Goal: Communication & Community: Answer question/provide support

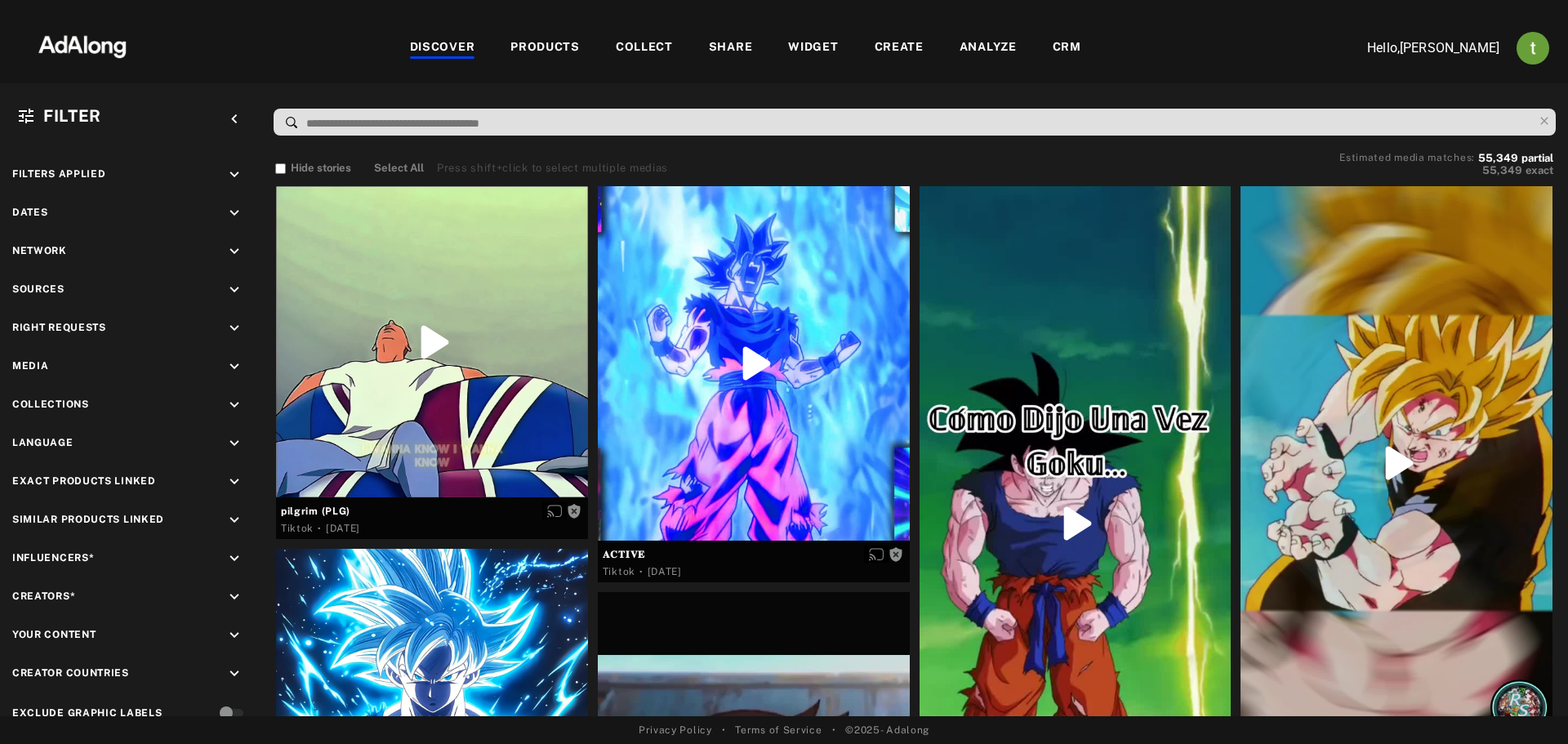
click at [1061, 45] on div "CRM" at bounding box center [1067, 48] width 28 height 20
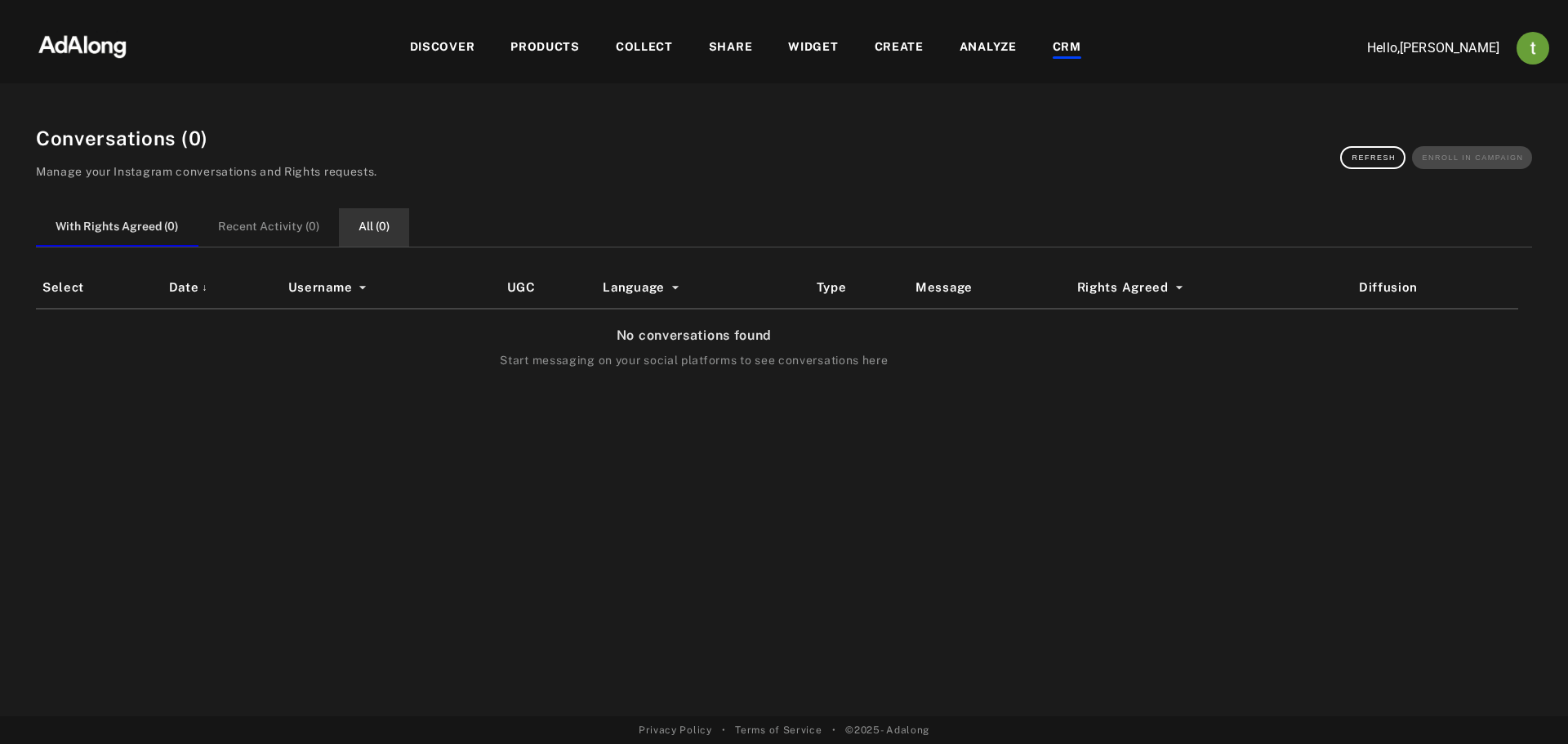
click at [362, 220] on button "All ( 0 )" at bounding box center [373, 227] width 70 height 38
drag, startPoint x: 148, startPoint y: 216, endPoint x: 177, endPoint y: 212, distance: 29.3
click at [149, 216] on button "With Rights Agreed ( 0 )" at bounding box center [116, 227] width 162 height 38
click at [355, 229] on button "All ( 0 )" at bounding box center [373, 227] width 70 height 38
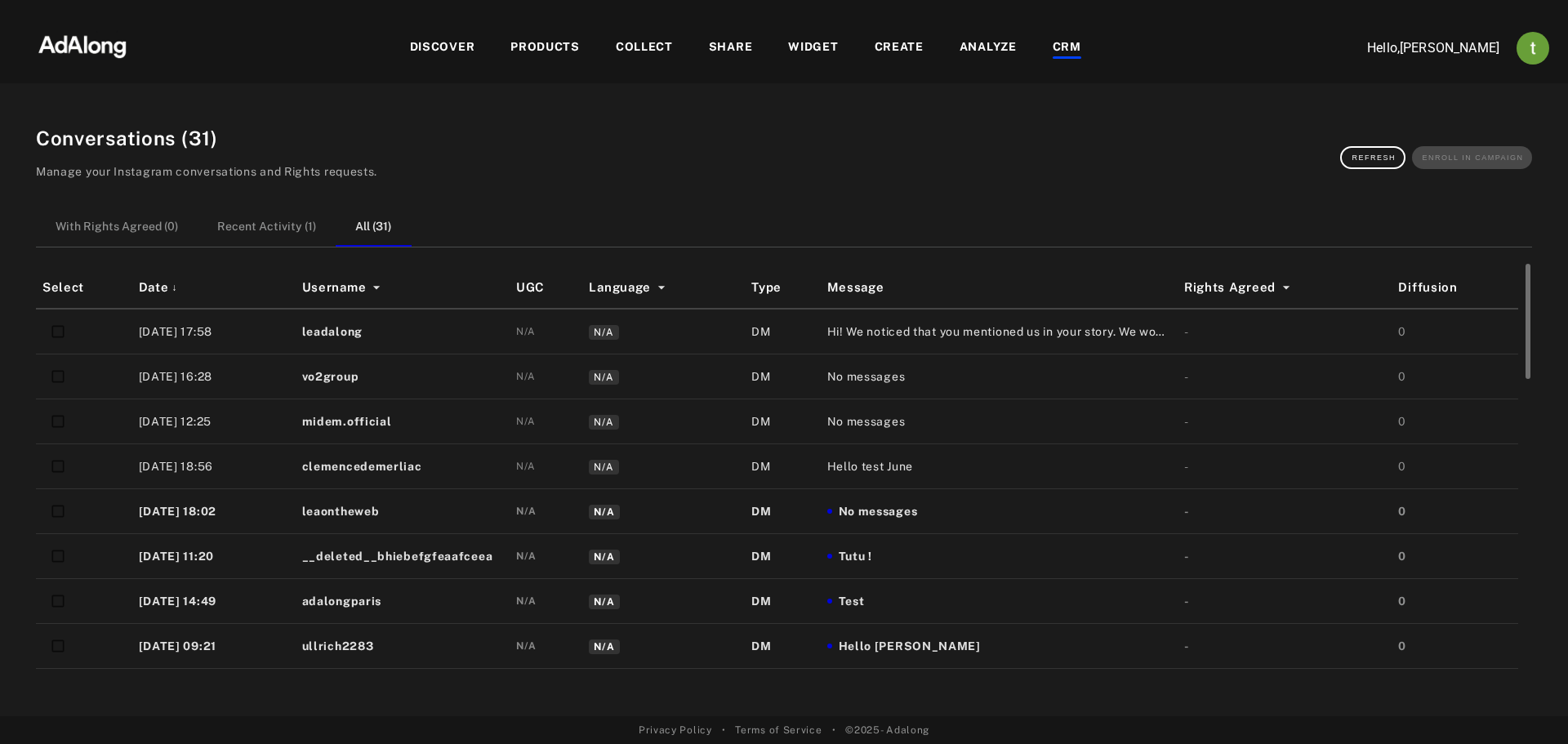
click at [884, 347] on td "Hi! We noticed that you mentioned us in your story. We would love to share it o…" at bounding box center [999, 331] width 357 height 45
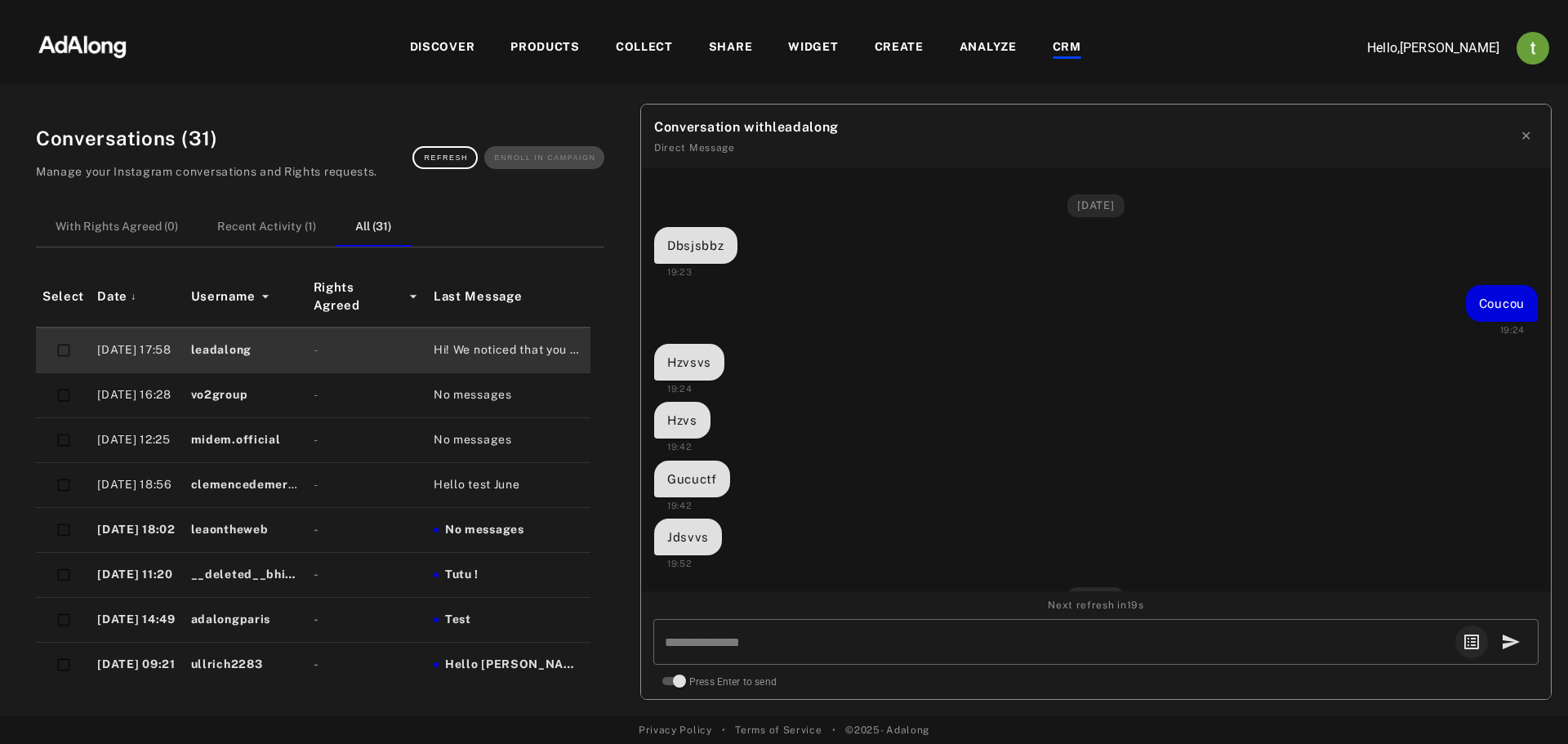
scroll to position [1478, 0]
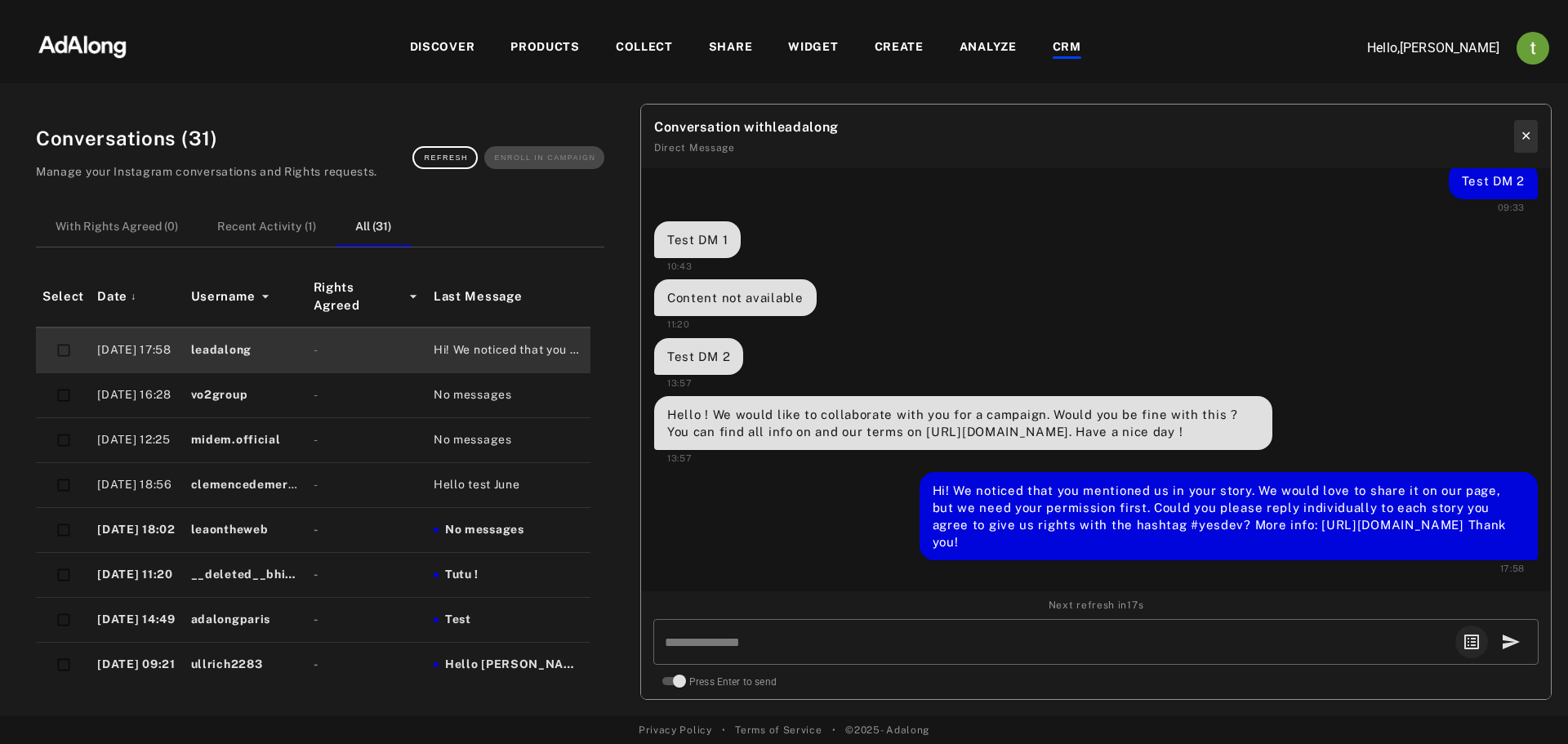
click at [1517, 131] on button "✕" at bounding box center [1525, 136] width 24 height 33
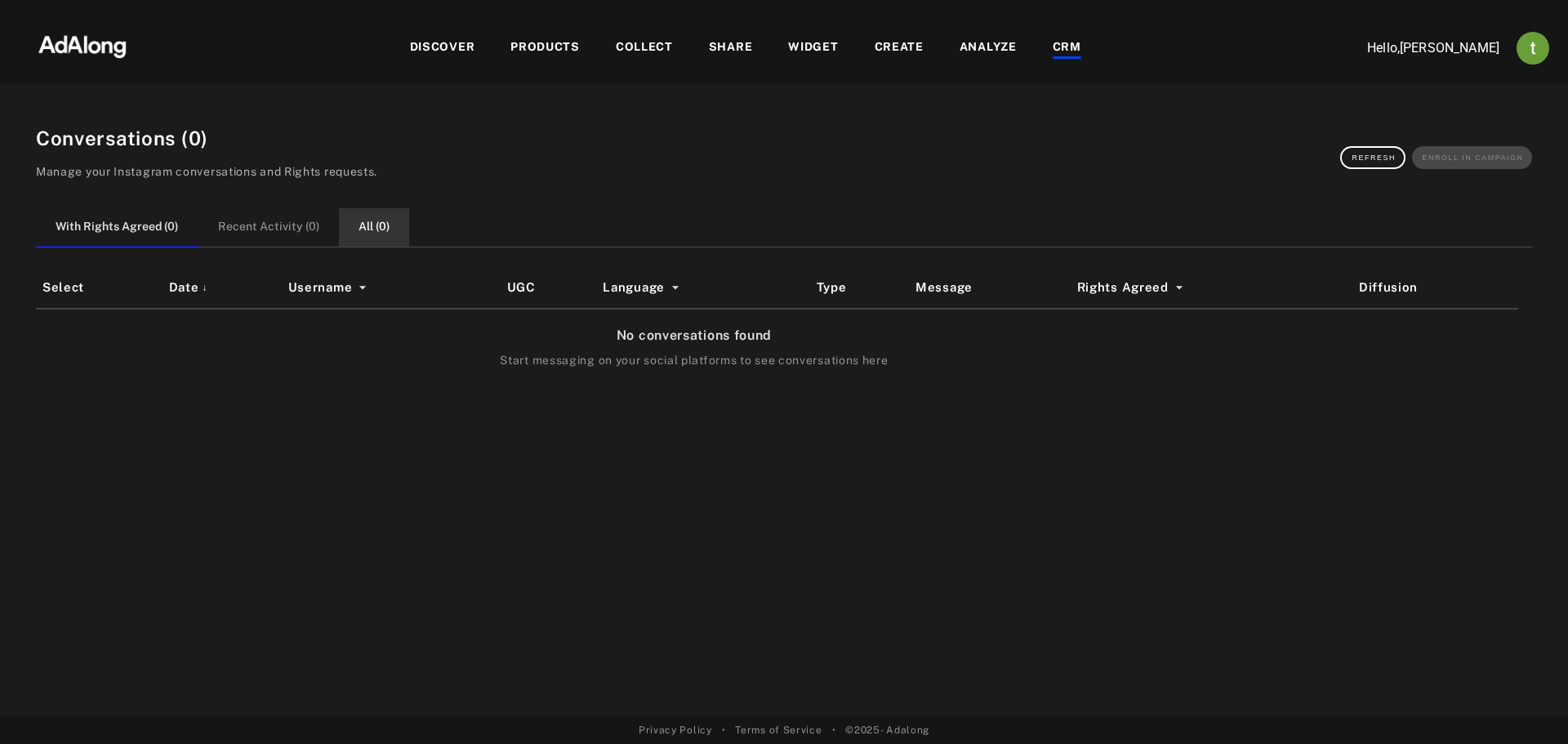
click at [367, 226] on button "All ( 0 )" at bounding box center [373, 227] width 70 height 38
click at [118, 234] on button "With Rights Agreed ( 0 )" at bounding box center [116, 227] width 162 height 38
click at [347, 235] on button "All ( 0 )" at bounding box center [373, 227] width 70 height 38
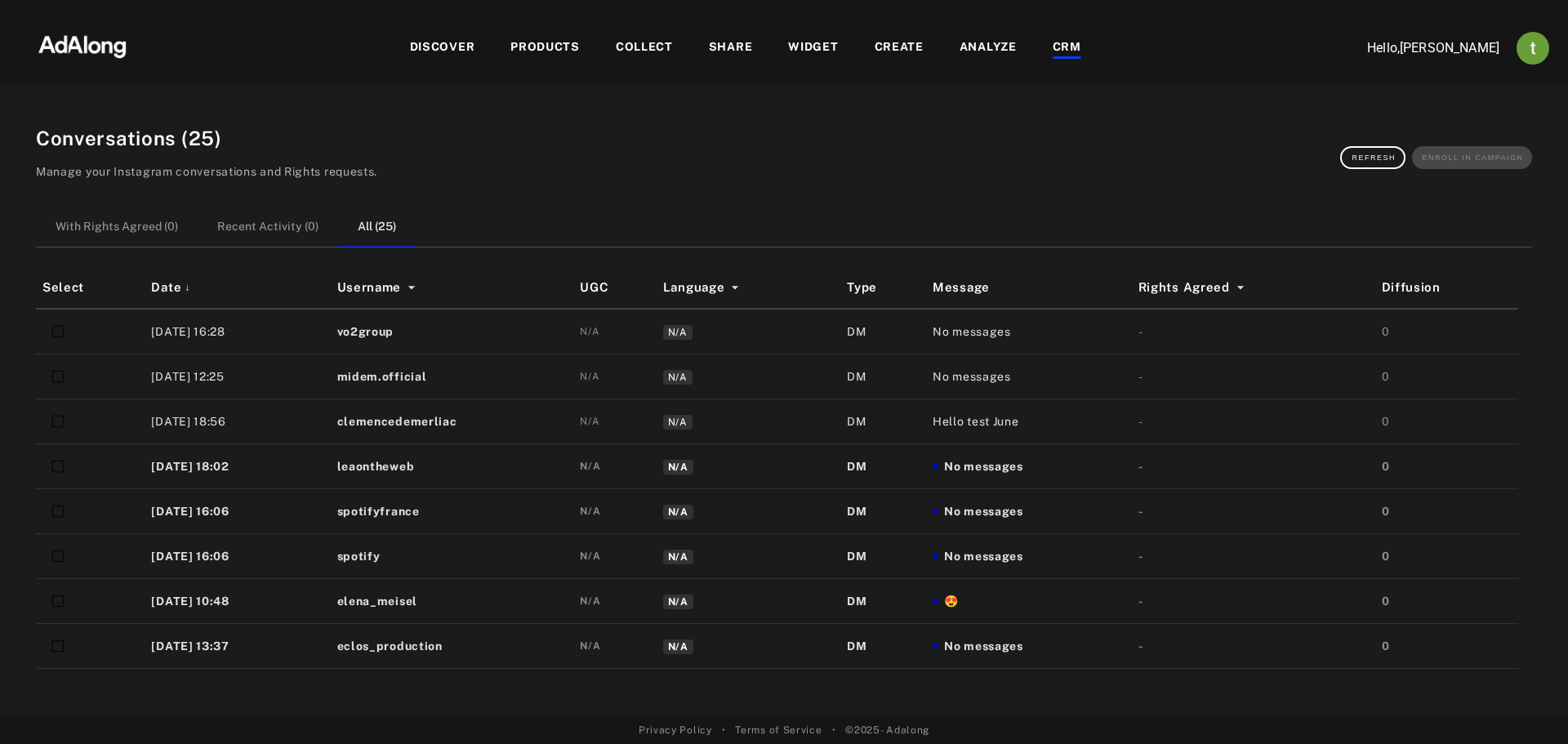
click at [1378, 161] on span "Refresh" at bounding box center [1374, 157] width 44 height 8
click at [1269, 180] on div "Conversations ( 25 ) Manage your Instagram conversations and Rights requests. R…" at bounding box center [783, 157] width 1496 height 68
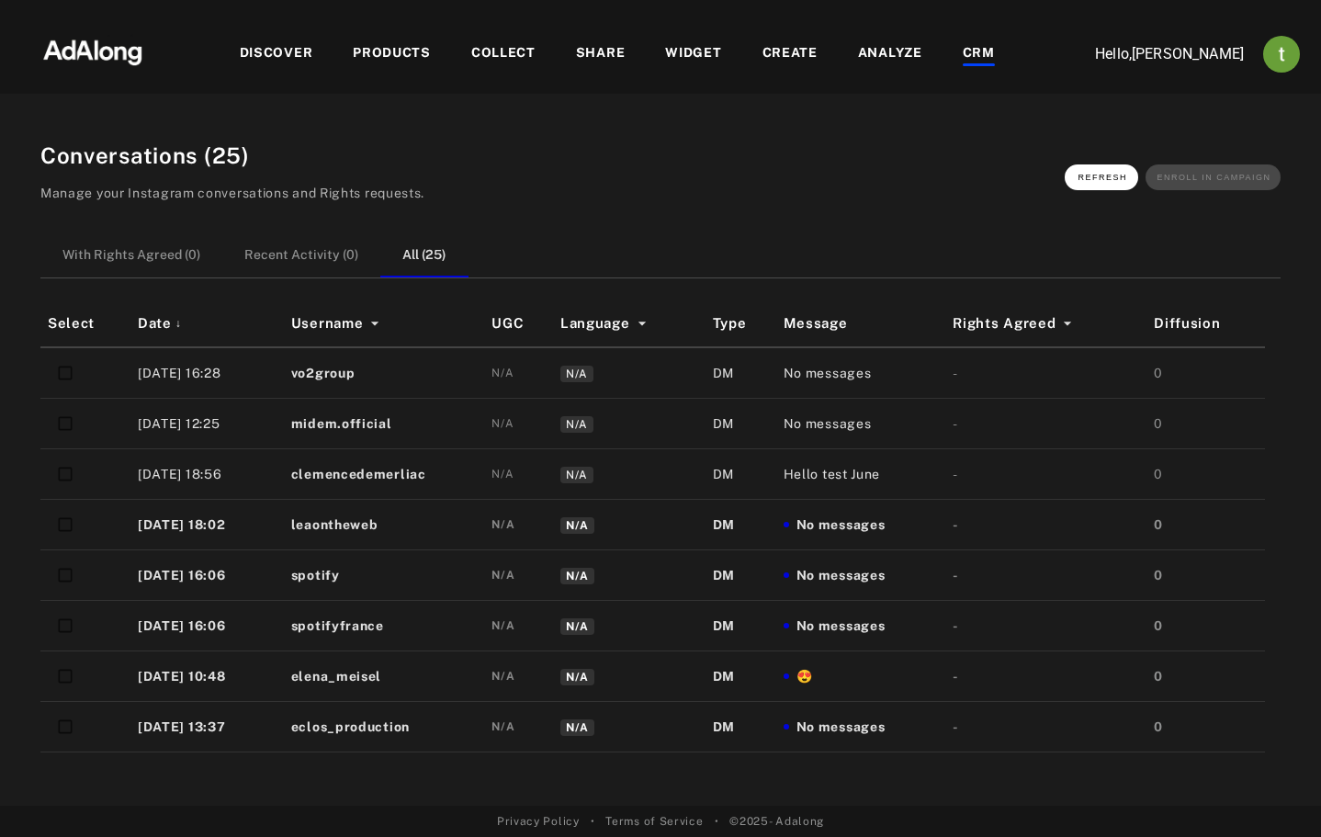
click at [1116, 181] on span "Refresh" at bounding box center [1103, 177] width 50 height 9
click at [850, 380] on span "No messages" at bounding box center [828, 373] width 88 height 19
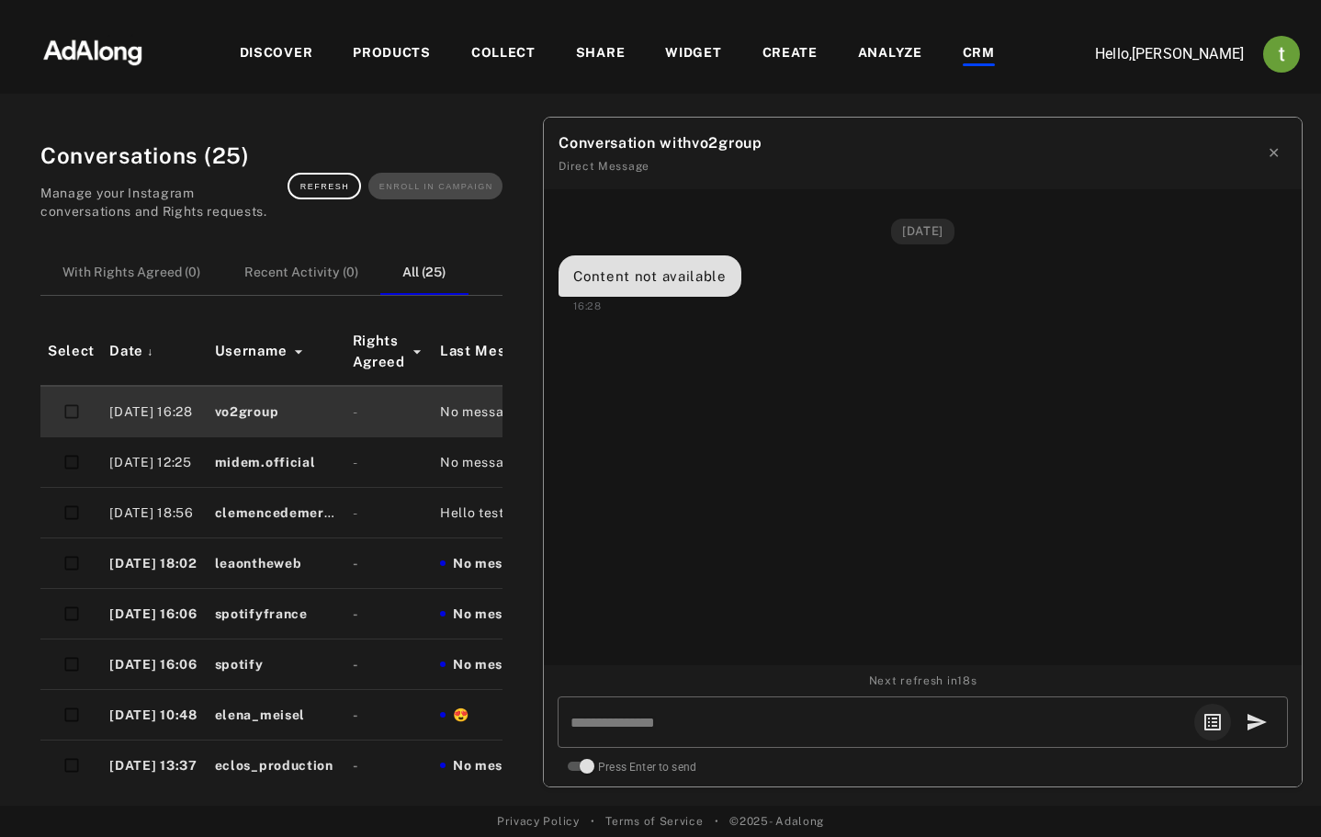
drag, startPoint x: 1265, startPoint y: 151, endPoint x: 1264, endPoint y: 165, distance: 14.7
click at [1266, 151] on button "✕" at bounding box center [1274, 153] width 27 height 37
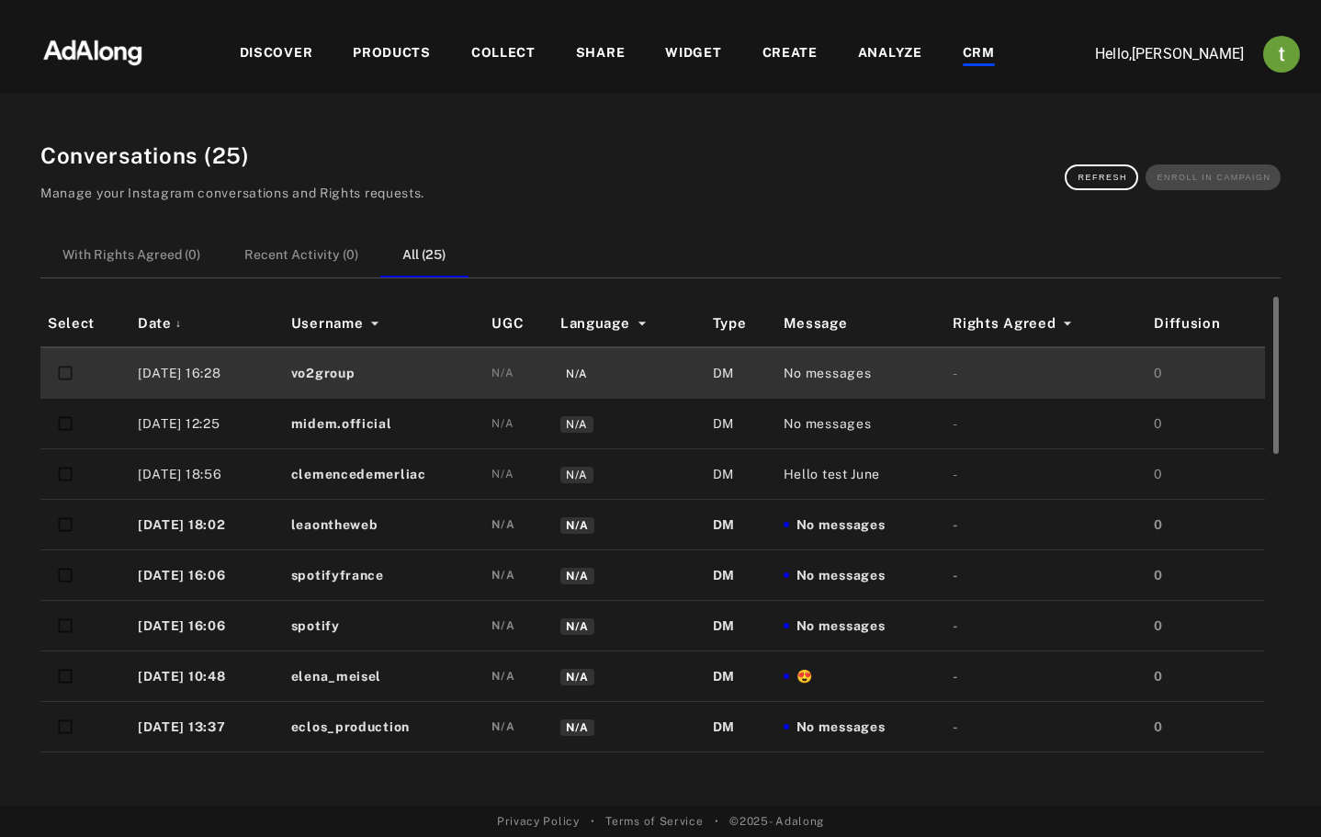
click at [931, 411] on td "No messages" at bounding box center [861, 424] width 170 height 51
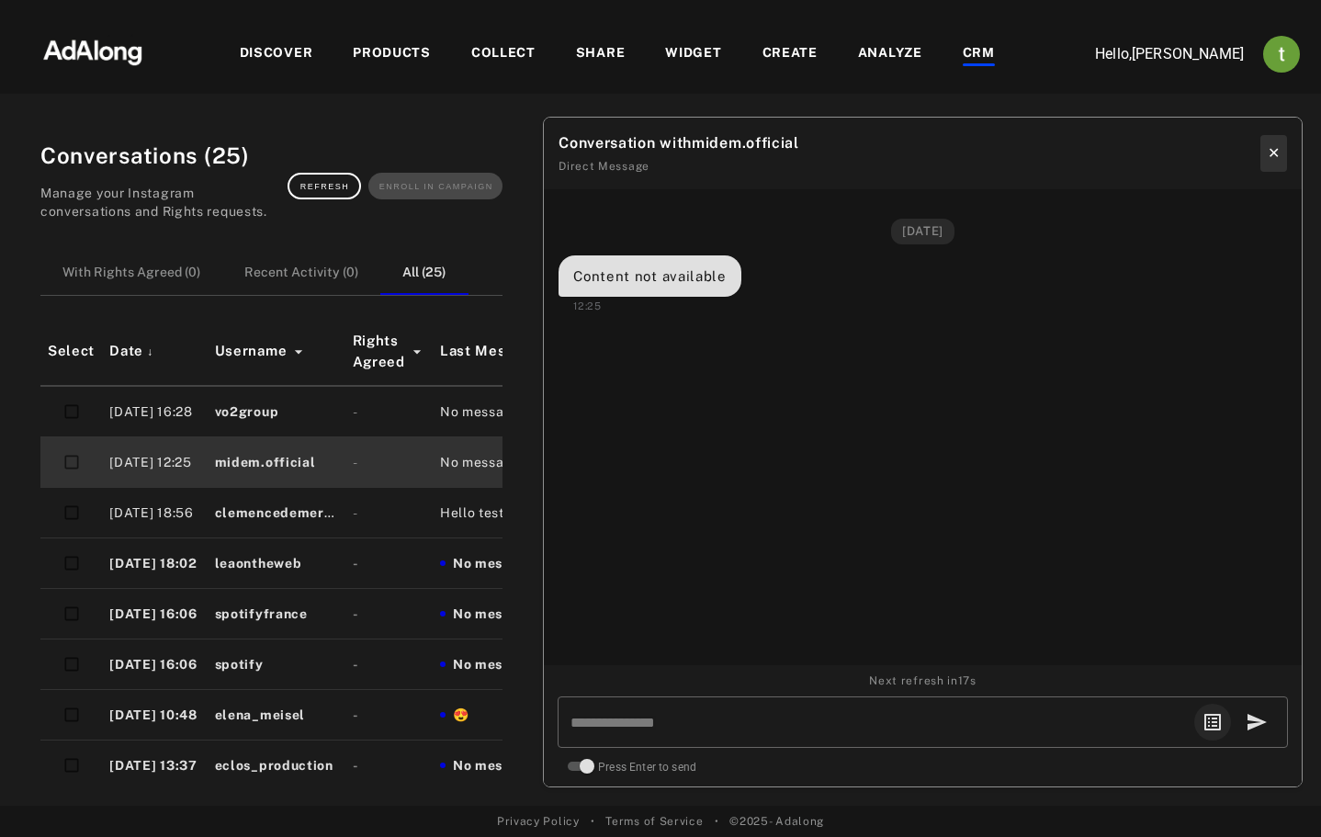
click at [1266, 158] on button "✕" at bounding box center [1274, 153] width 27 height 37
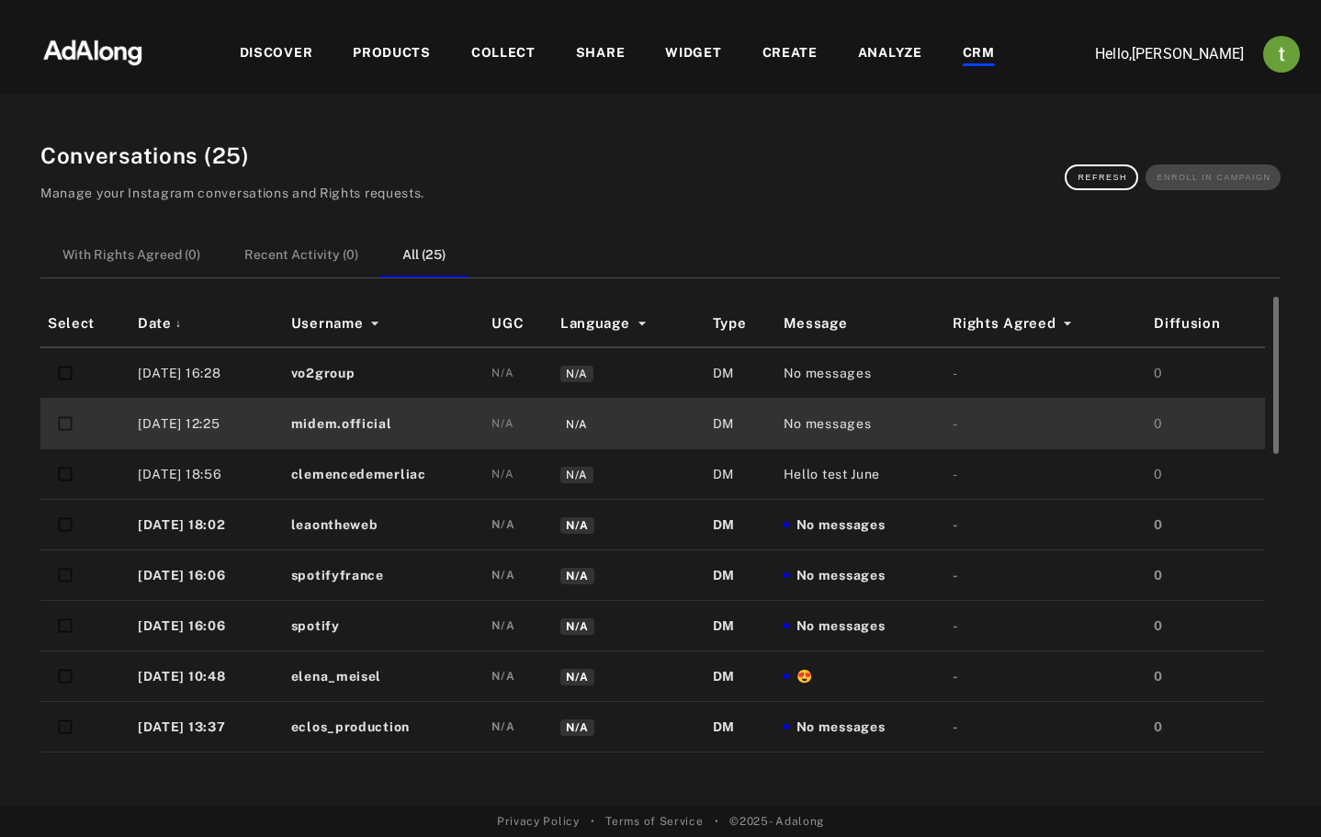
click at [911, 466] on div "Hello test June" at bounding box center [861, 474] width 155 height 19
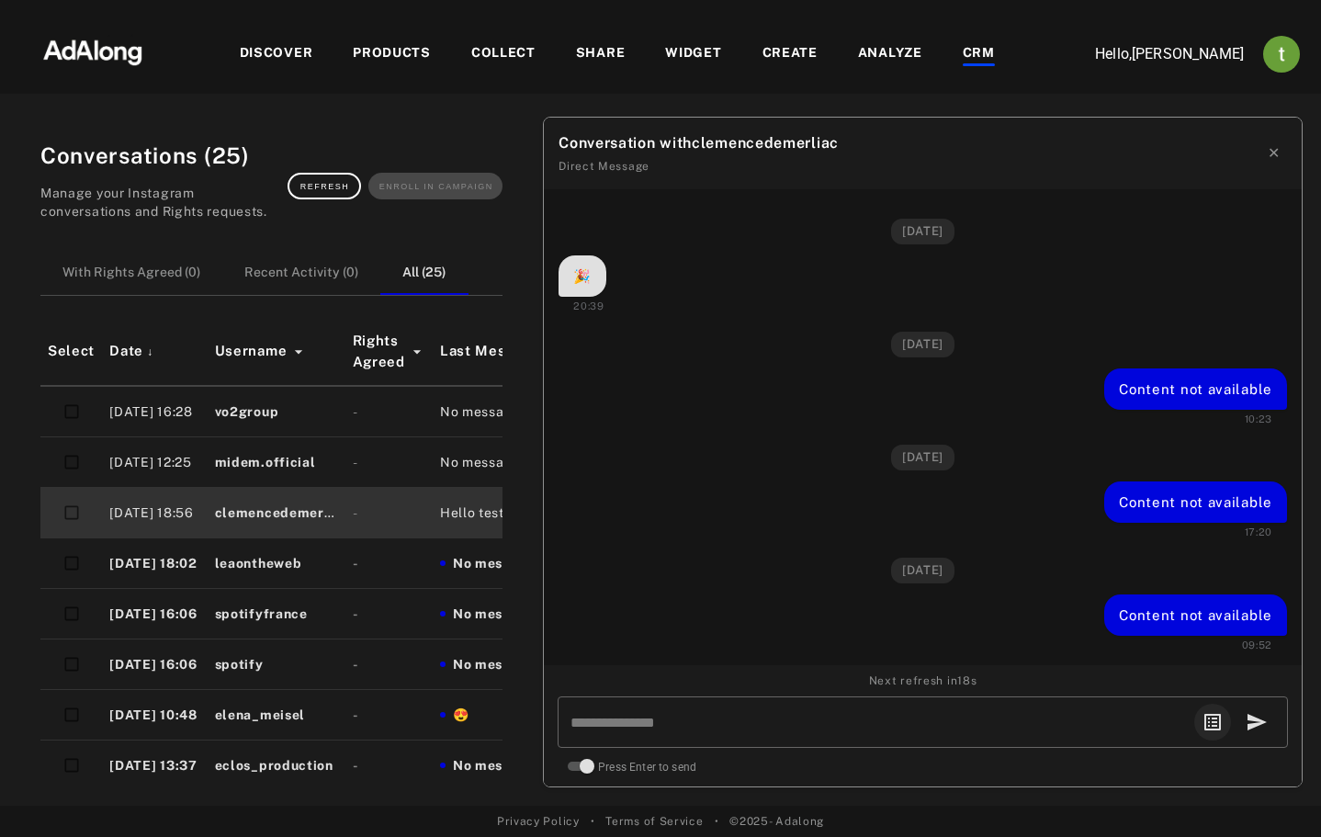
scroll to position [868, 0]
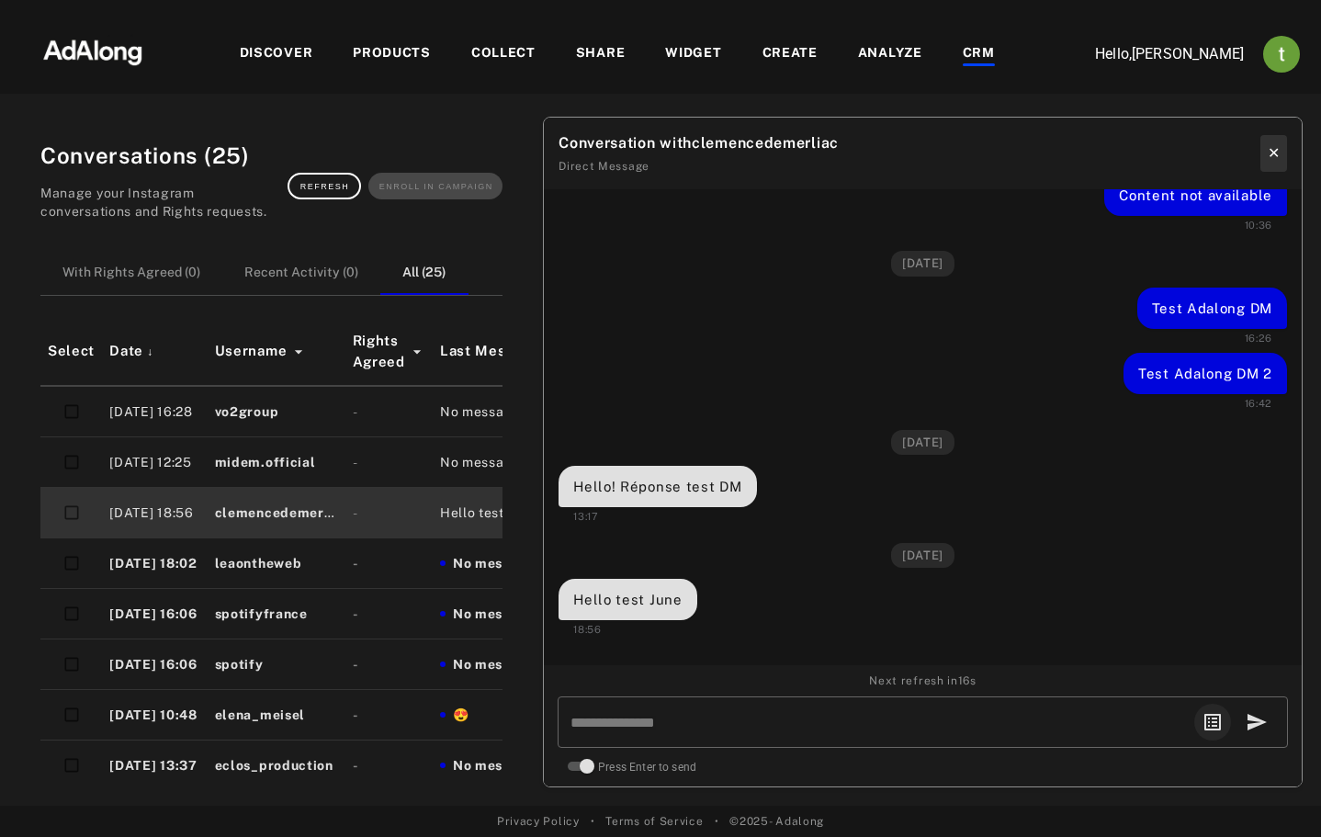
click at [1273, 154] on button "✕" at bounding box center [1274, 153] width 27 height 37
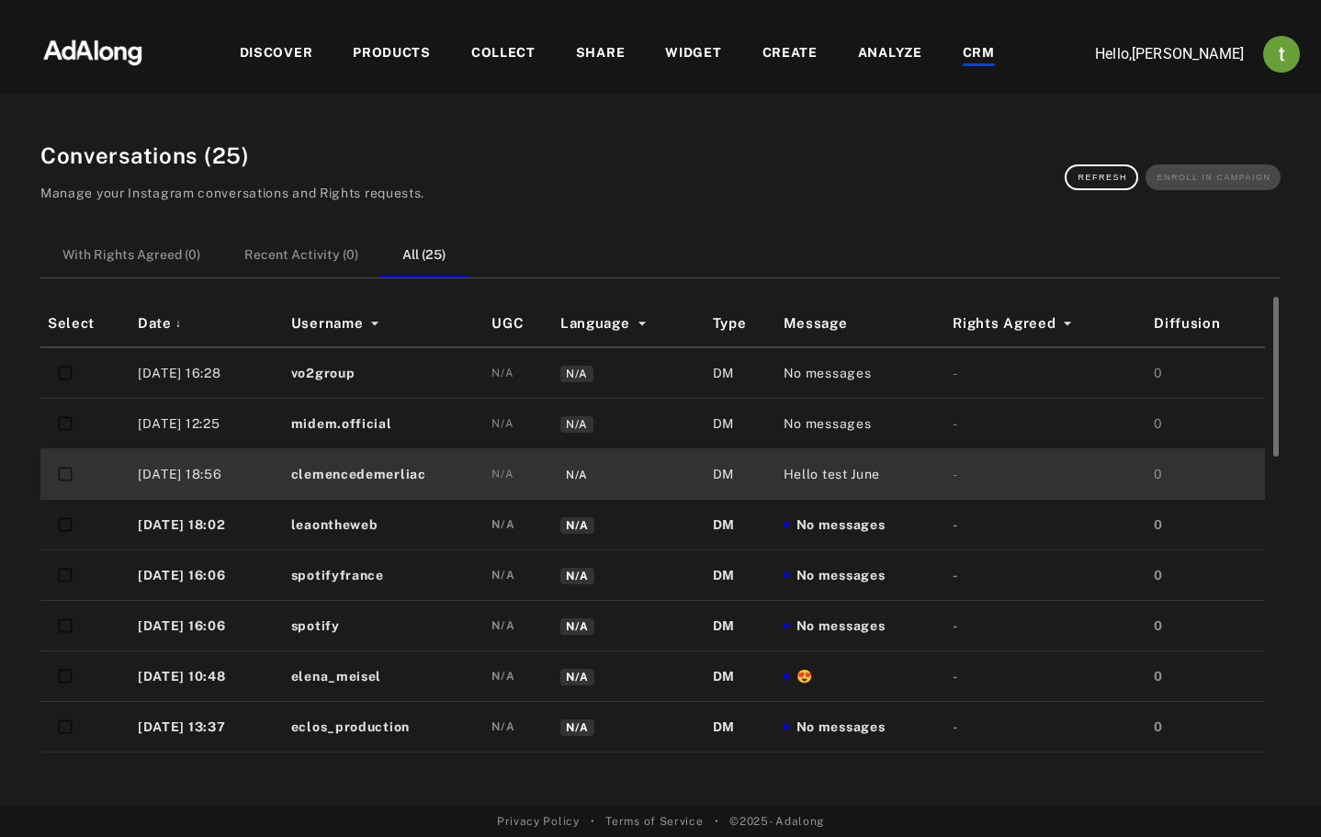
click at [831, 517] on span "No messages" at bounding box center [841, 524] width 89 height 19
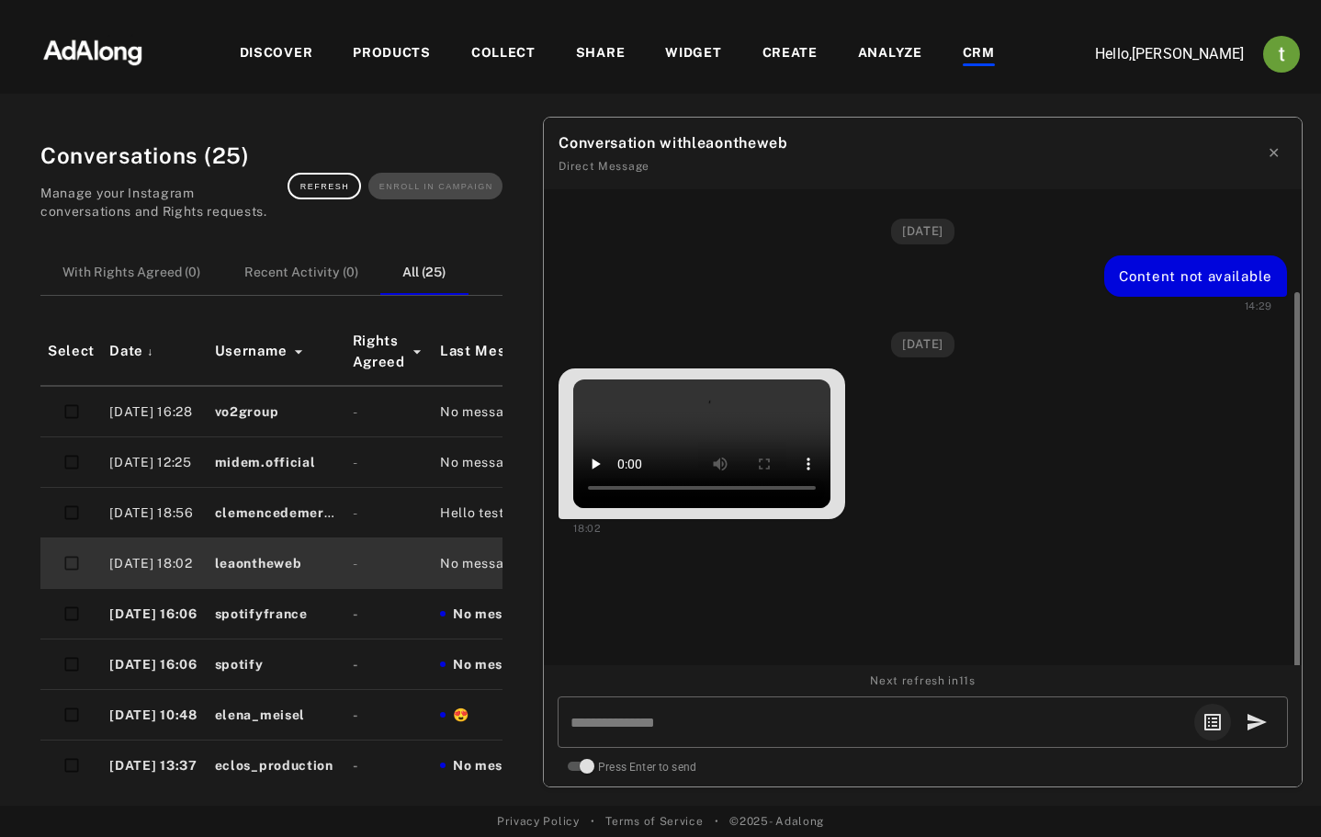
scroll to position [54, 0]
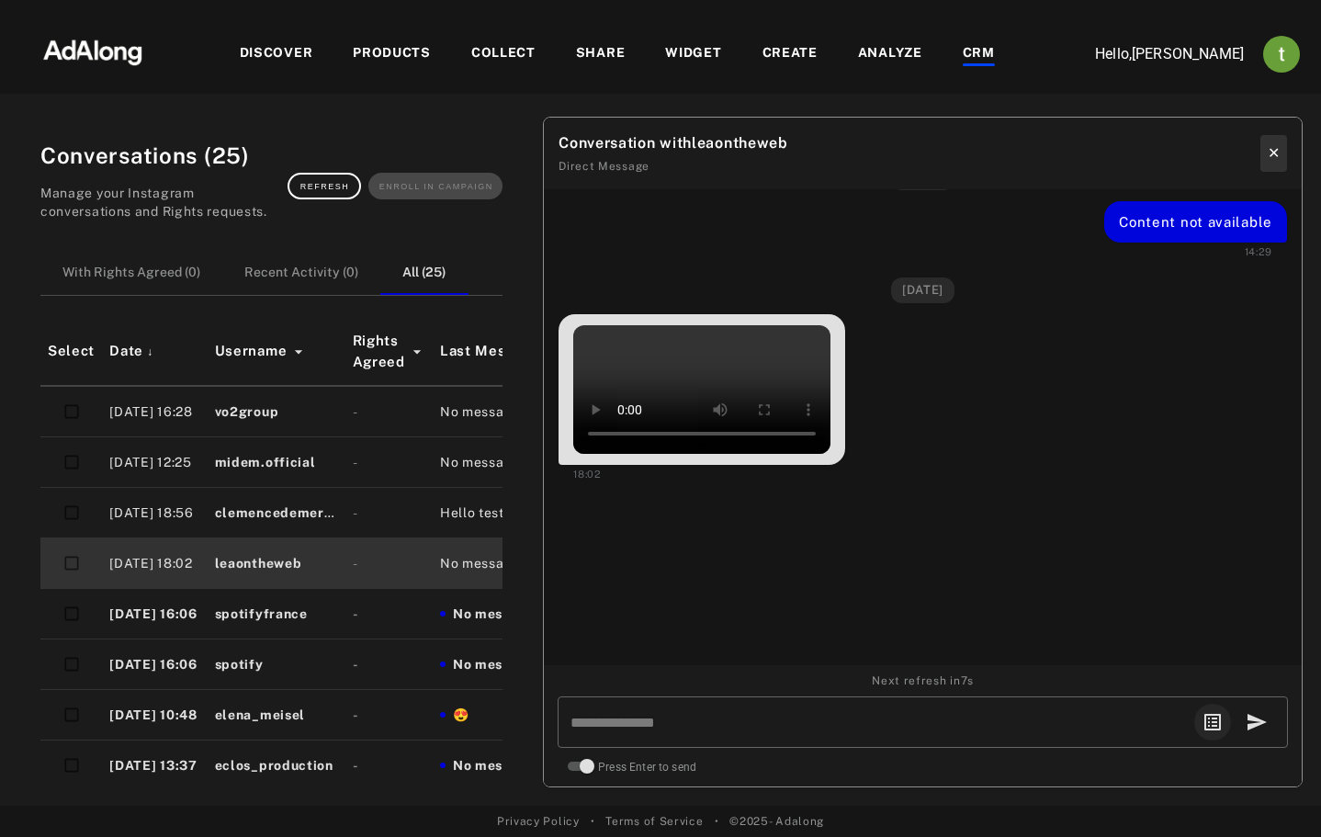
click at [1265, 153] on button "✕" at bounding box center [1274, 153] width 27 height 37
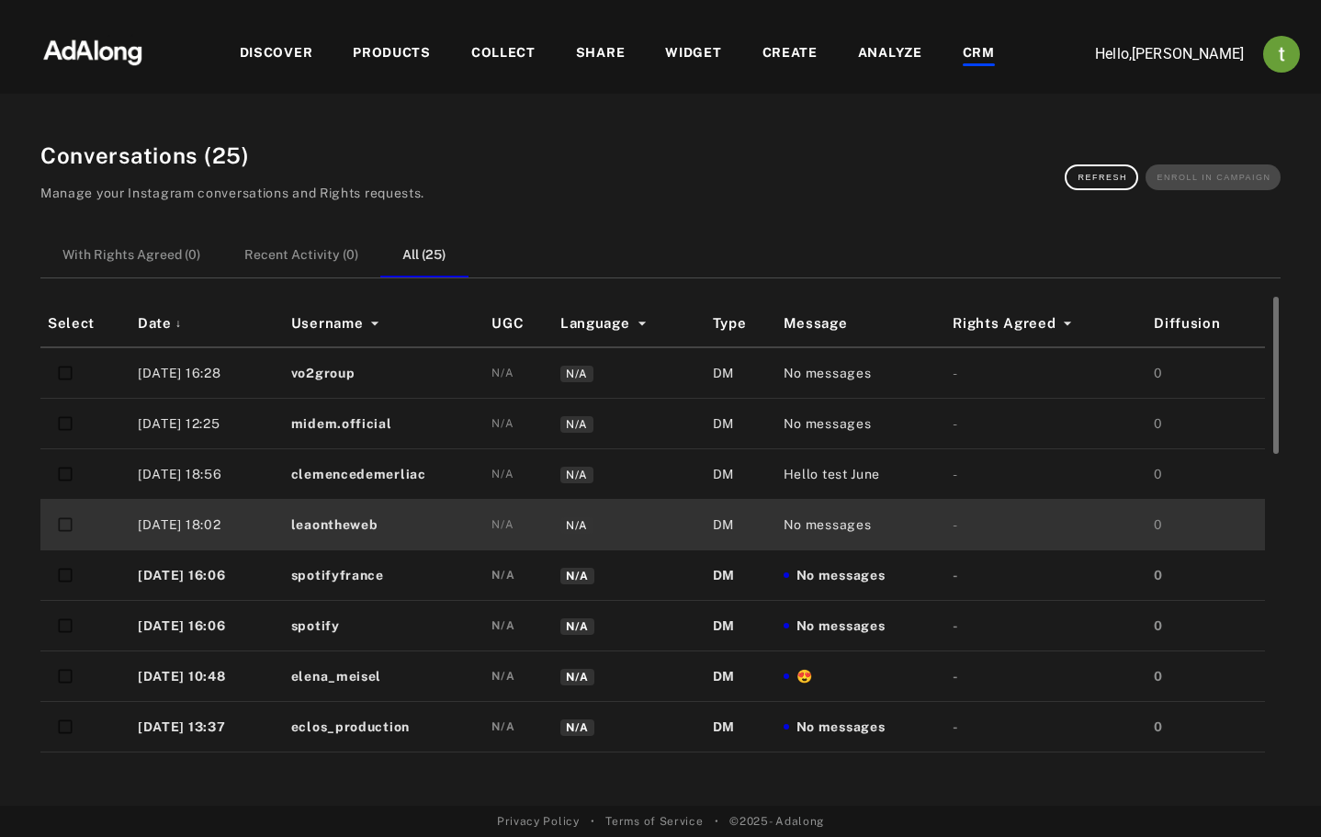
click at [921, 567] on div "No messages" at bounding box center [861, 575] width 155 height 19
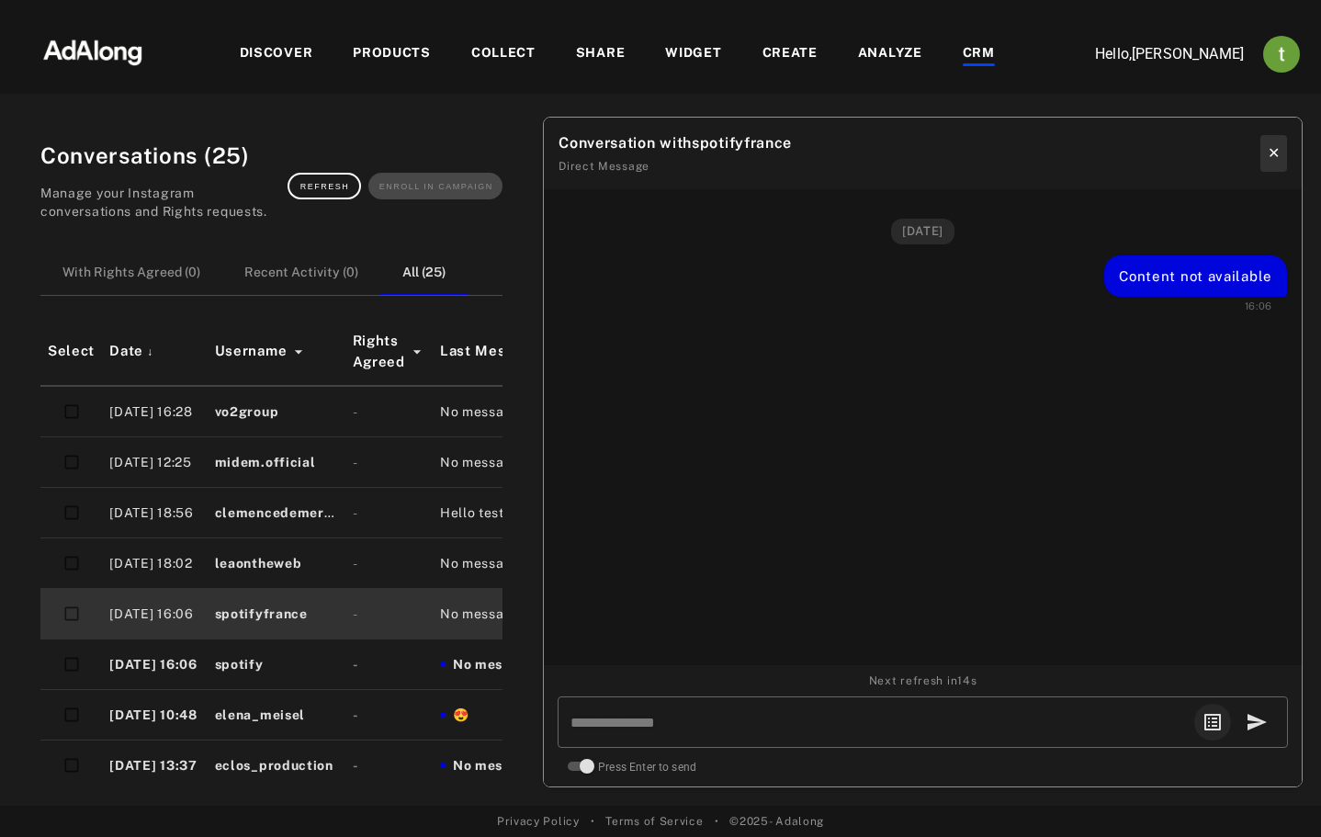
click at [1273, 155] on button "✕" at bounding box center [1274, 153] width 27 height 37
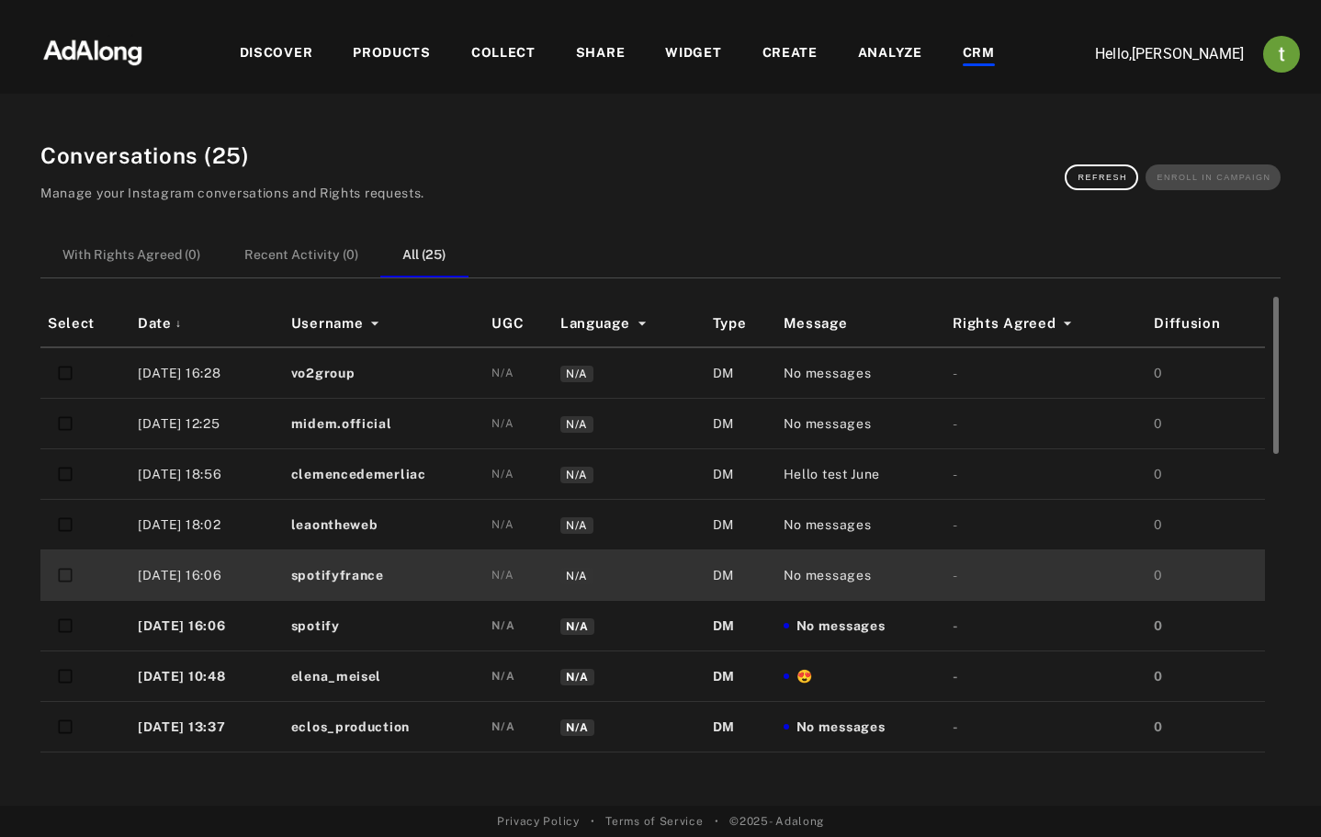
click at [485, 631] on td "spotify" at bounding box center [384, 626] width 201 height 51
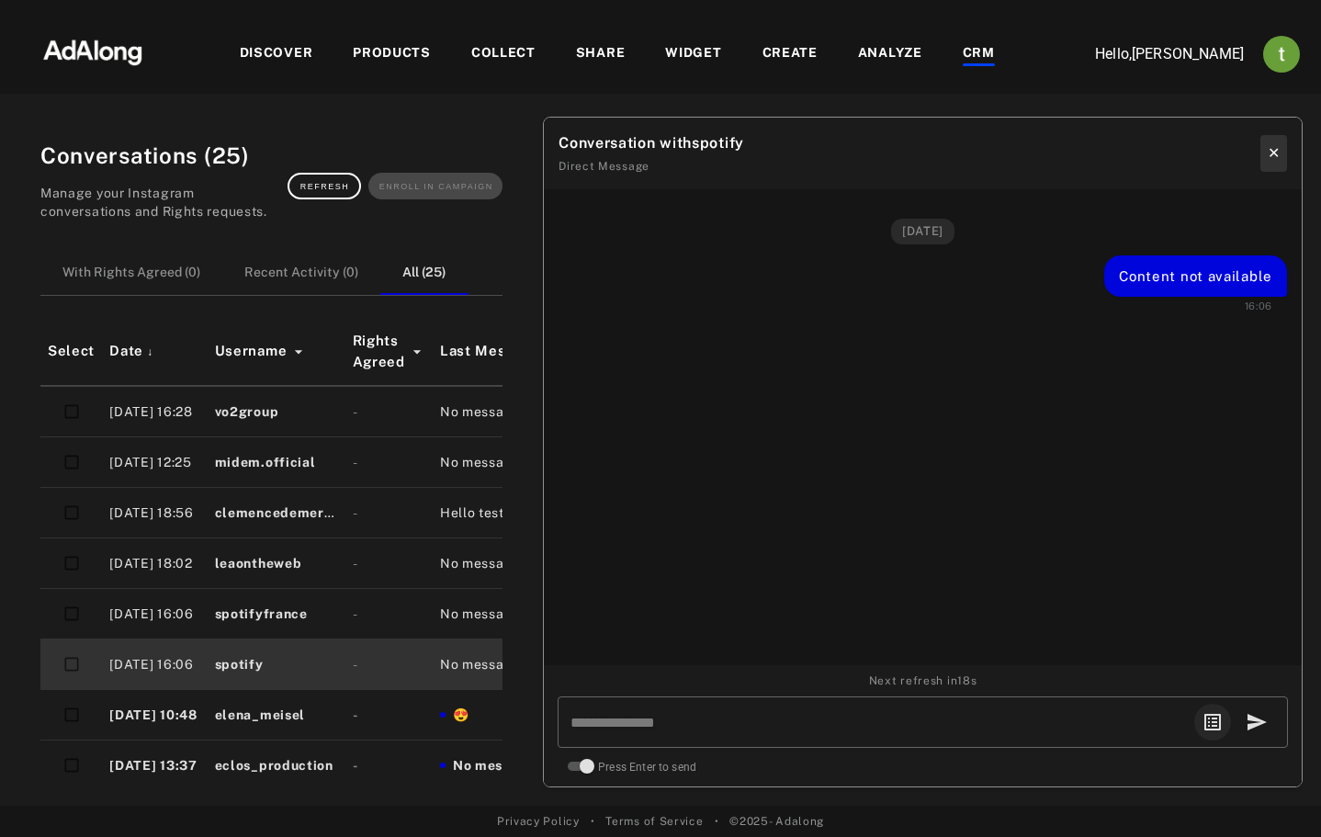
click at [1266, 165] on button "✕" at bounding box center [1274, 153] width 27 height 37
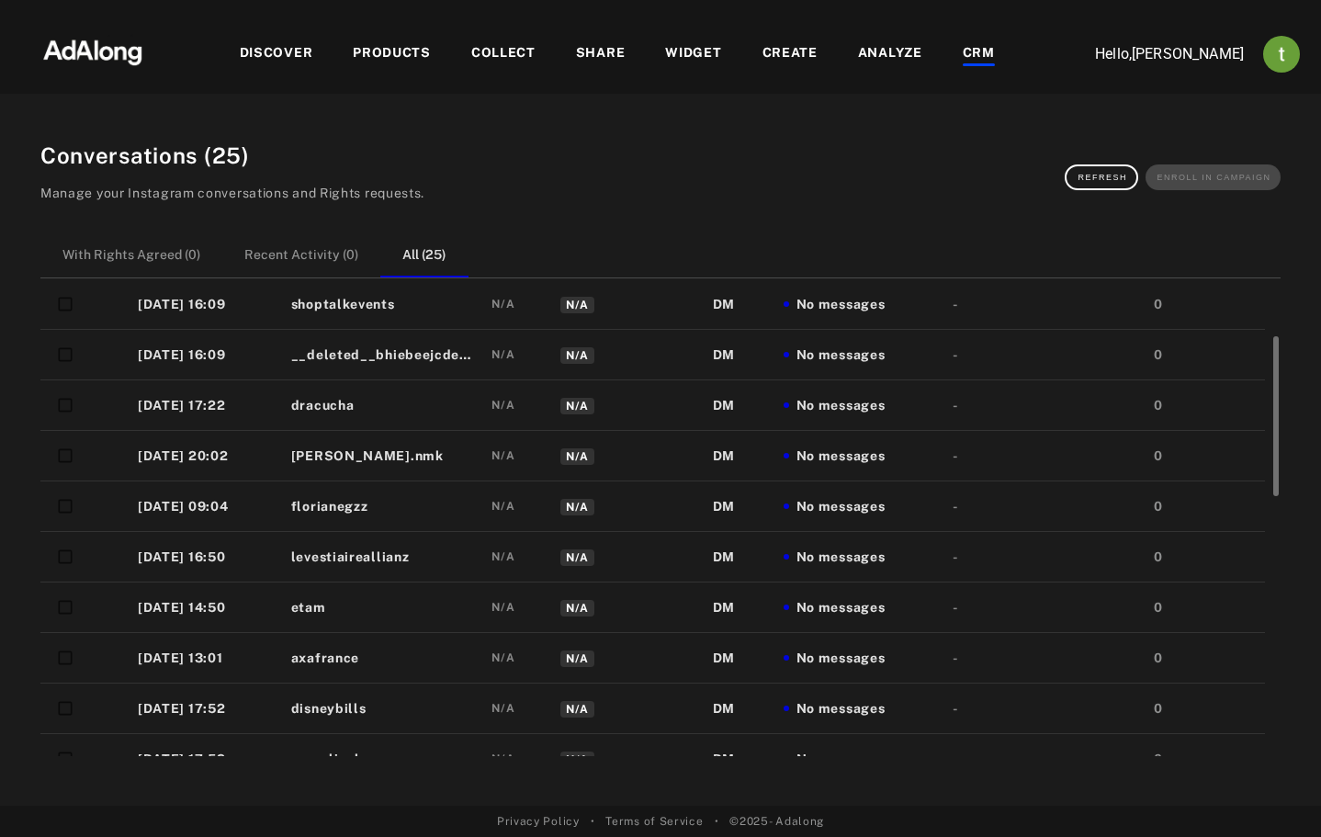
scroll to position [551, 0]
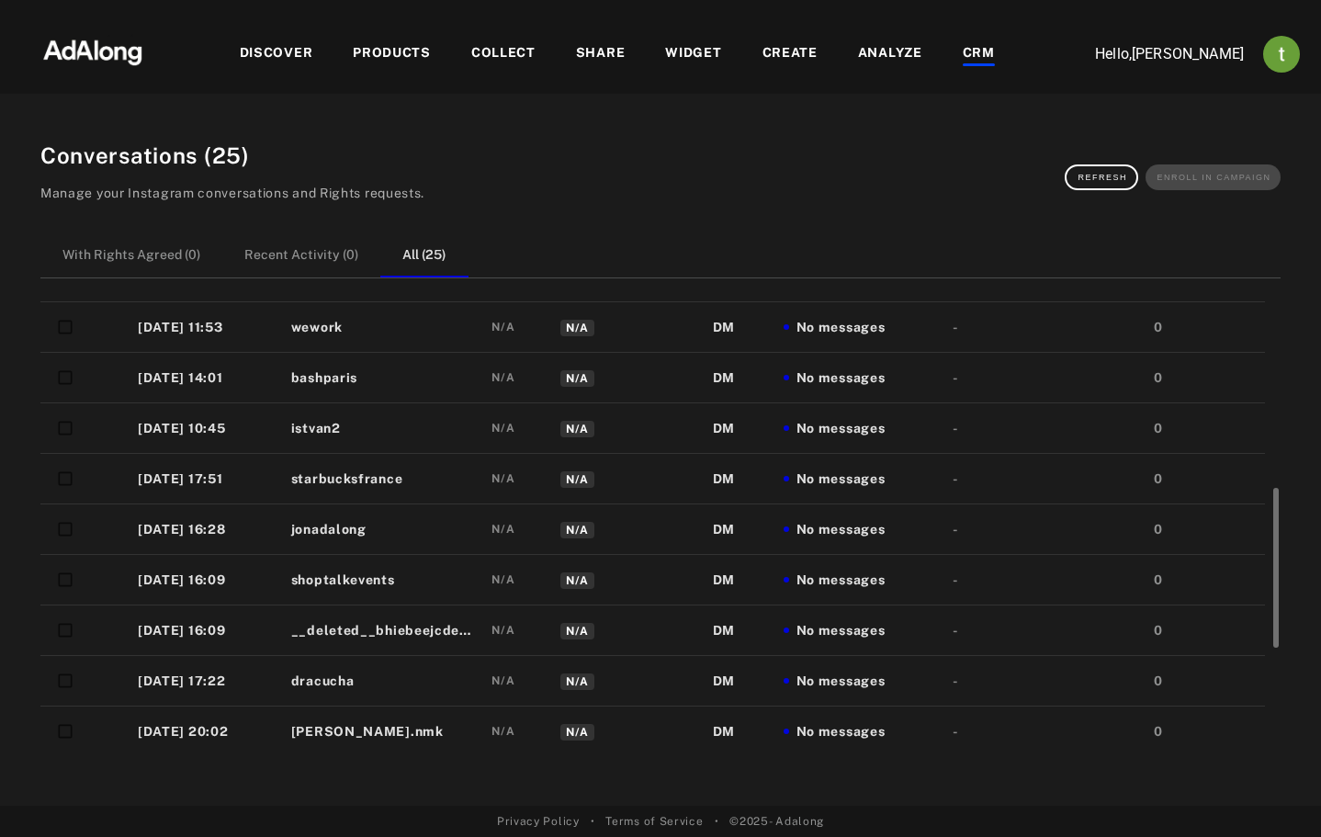
click at [886, 334] on span "No messages" at bounding box center [841, 327] width 89 height 19
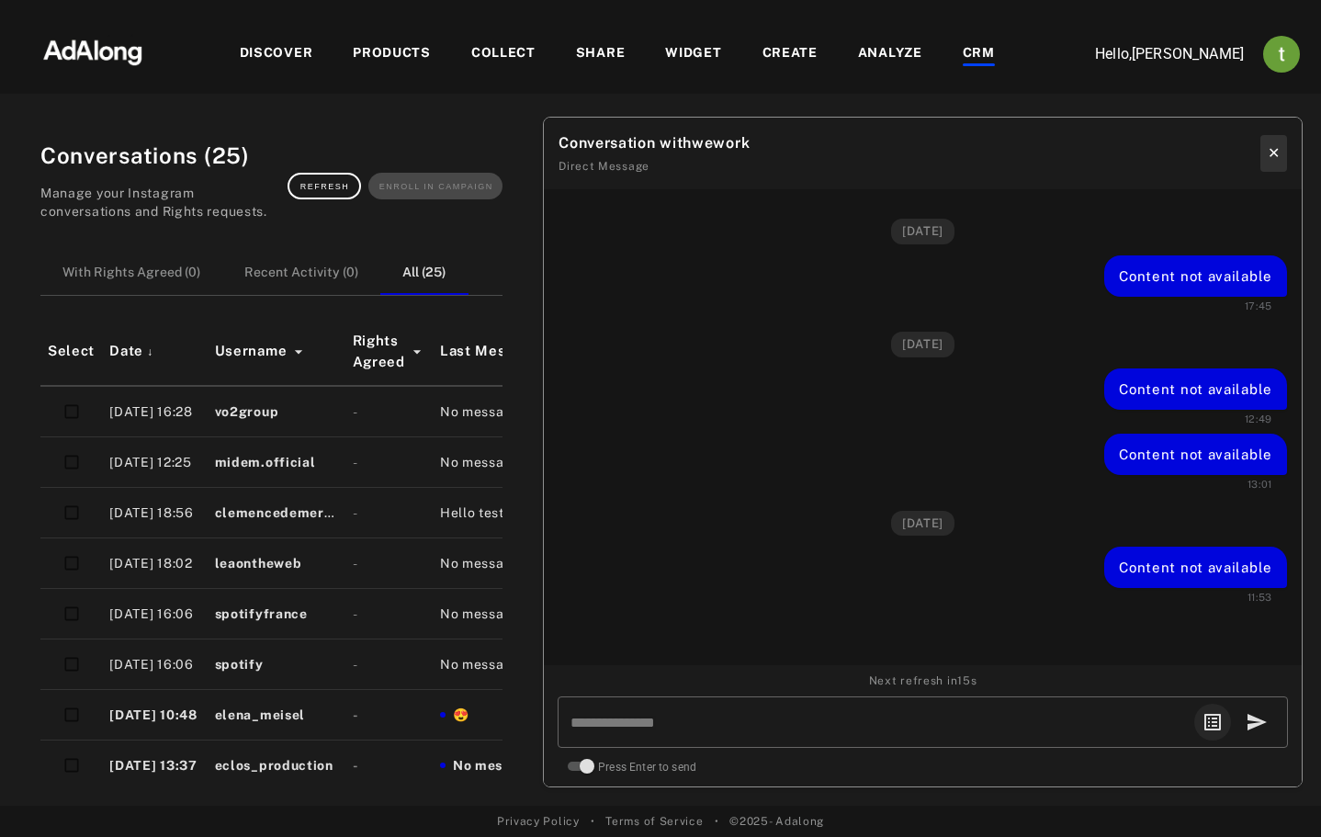
click at [1270, 153] on button "✕" at bounding box center [1274, 153] width 27 height 37
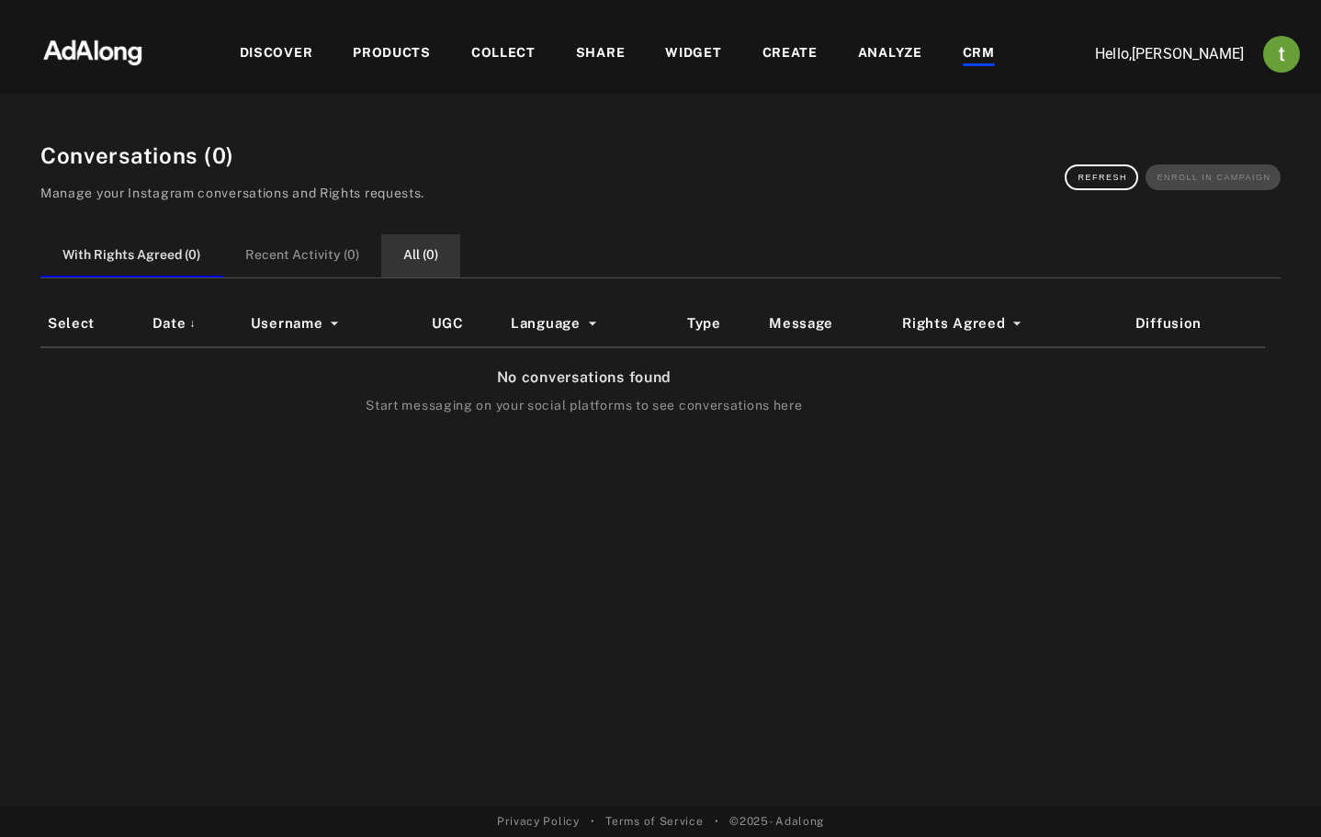
click at [408, 254] on button "All ( 0 )" at bounding box center [420, 255] width 79 height 43
click at [176, 261] on button "With Rights Agreed ( 0 )" at bounding box center [131, 255] width 182 height 43
click at [397, 251] on button "All ( 0 )" at bounding box center [420, 255] width 79 height 43
